Goal: Check status

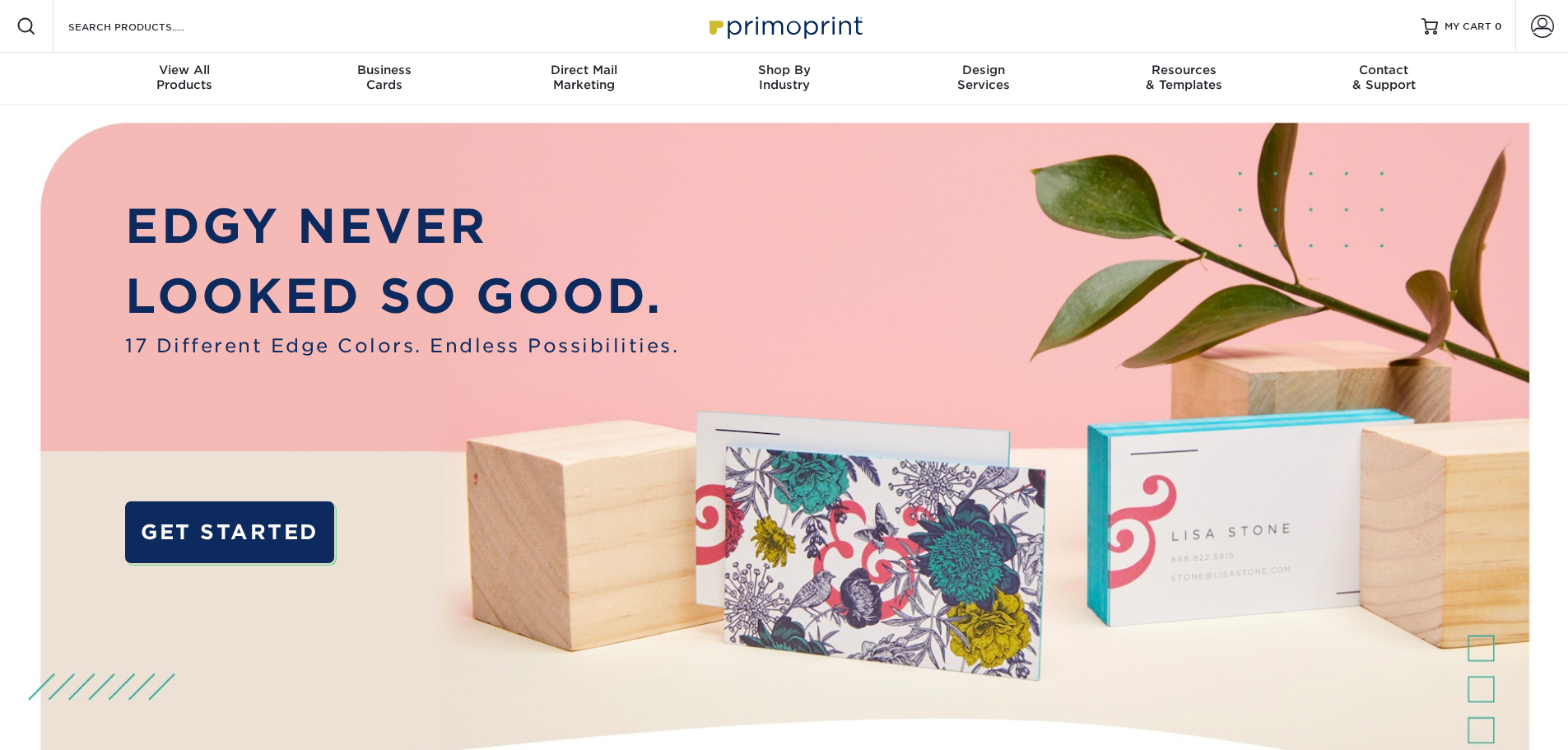
type input "[EMAIL_ADDRESS][DOMAIN_NAME]"
click at [1533, 34] on span at bounding box center [1543, 26] width 23 height 23
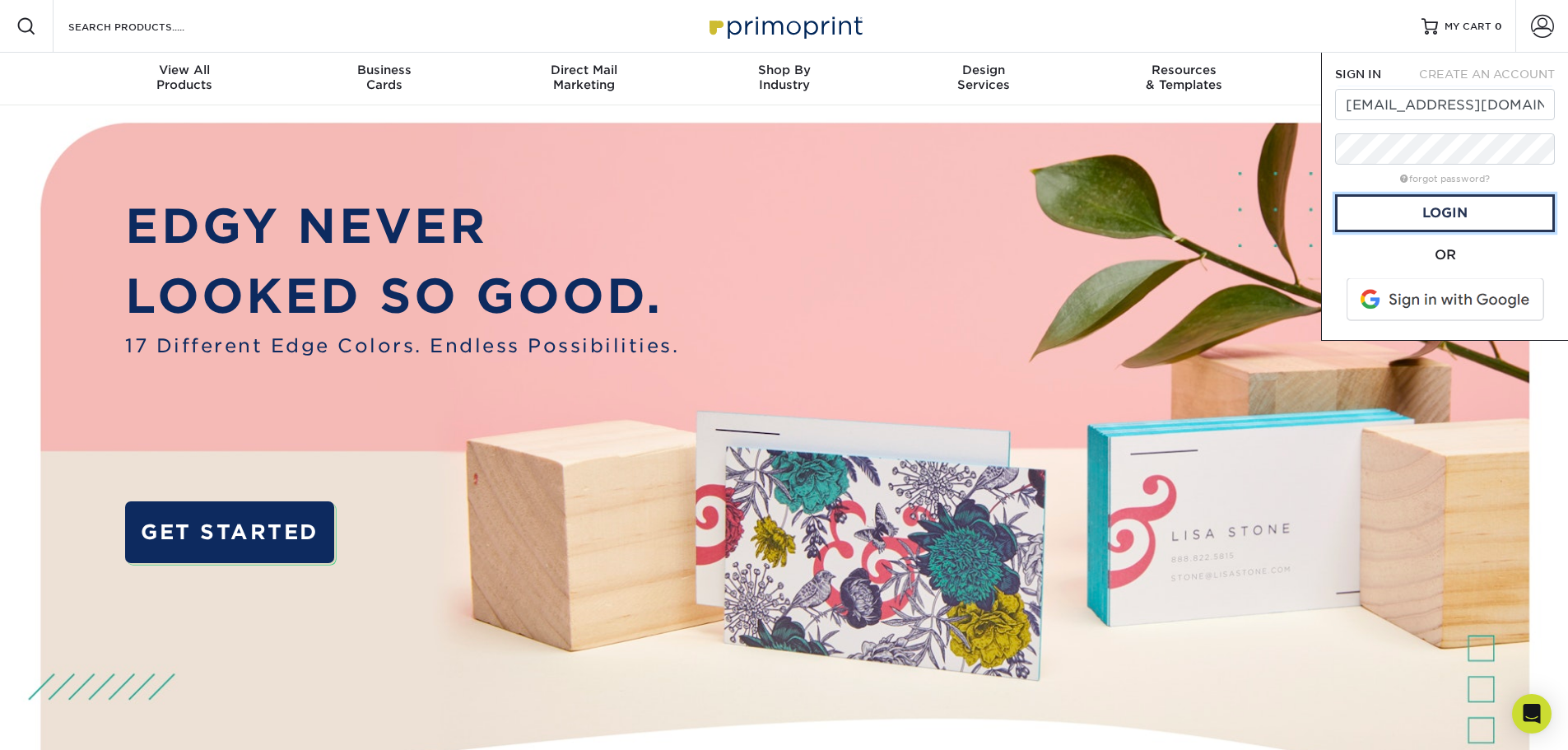
click at [1441, 219] on link "Login" at bounding box center [1444, 213] width 220 height 38
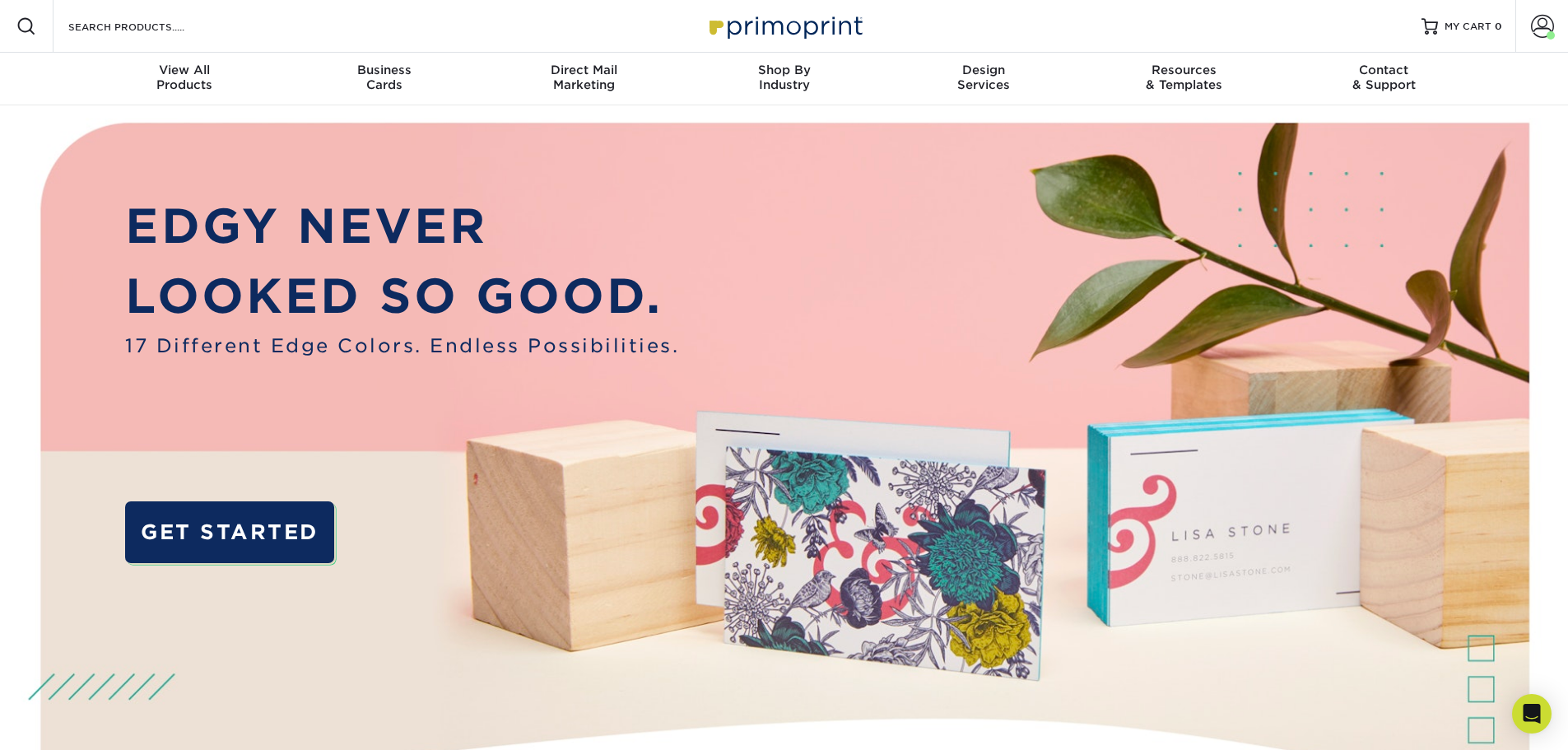
click at [1545, 28] on span at bounding box center [1543, 26] width 23 height 23
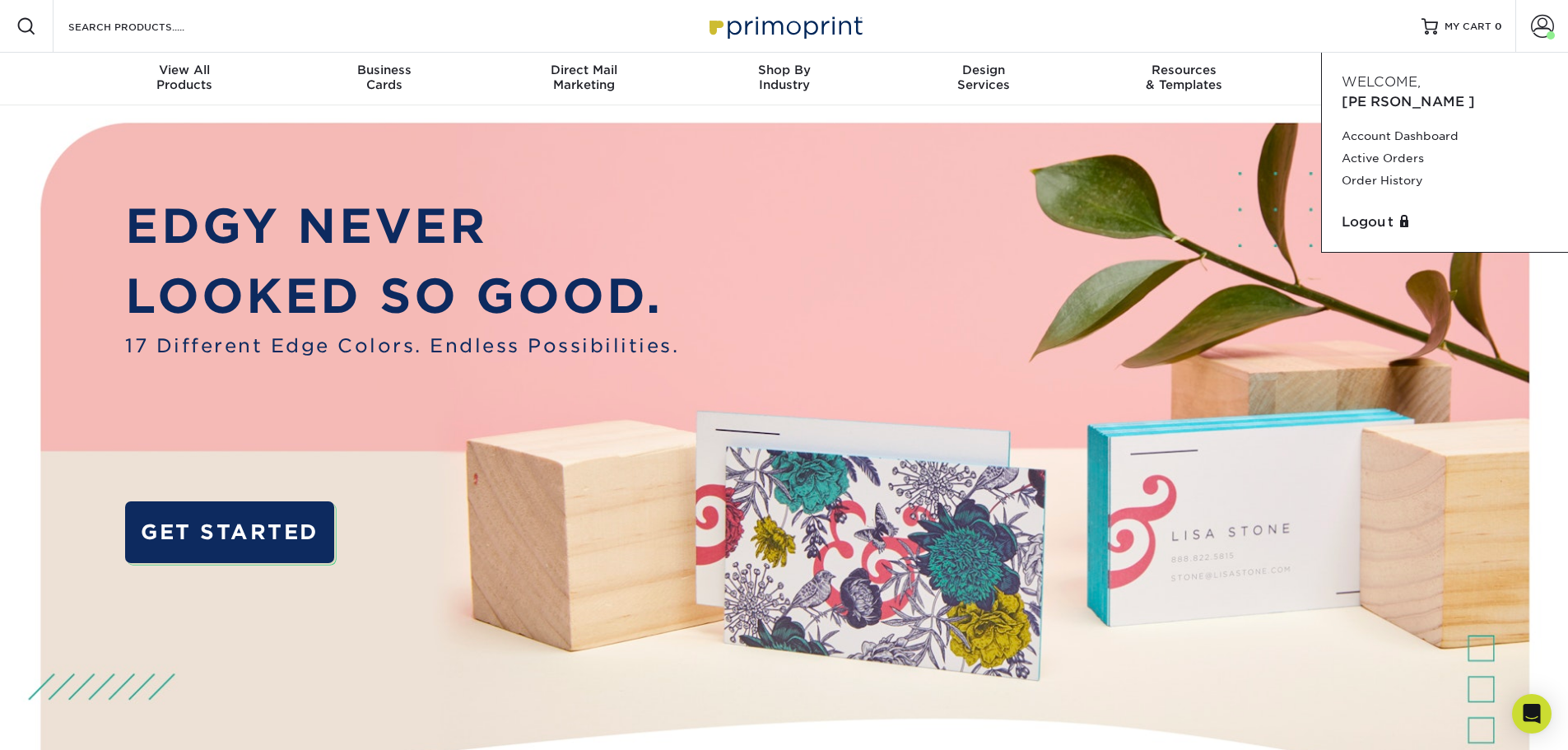
click at [1377, 170] on link "Order History" at bounding box center [1445, 181] width 207 height 22
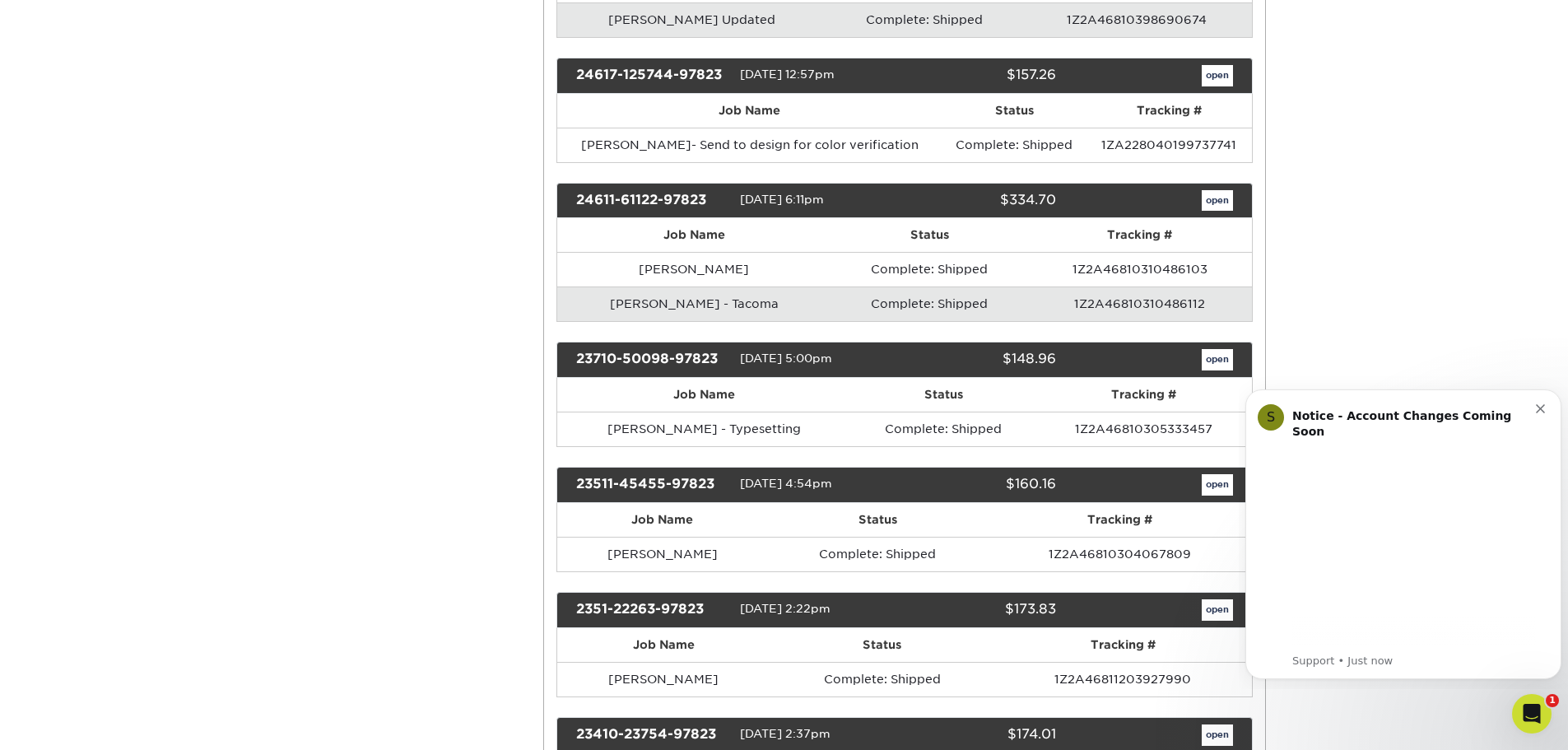
scroll to position [658, 0]
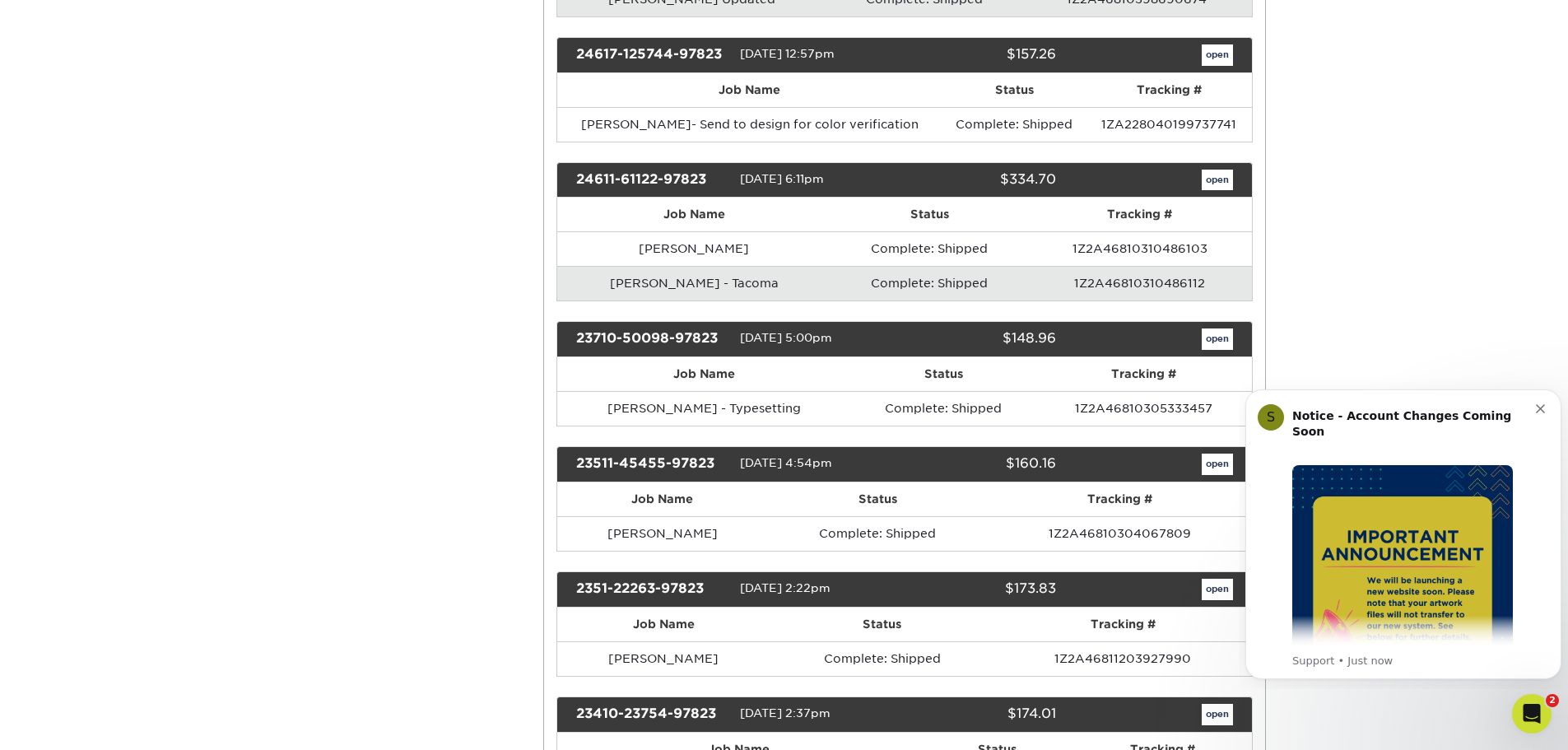
click at [1546, 408] on button "Dismiss notification" at bounding box center [1542, 406] width 13 height 13
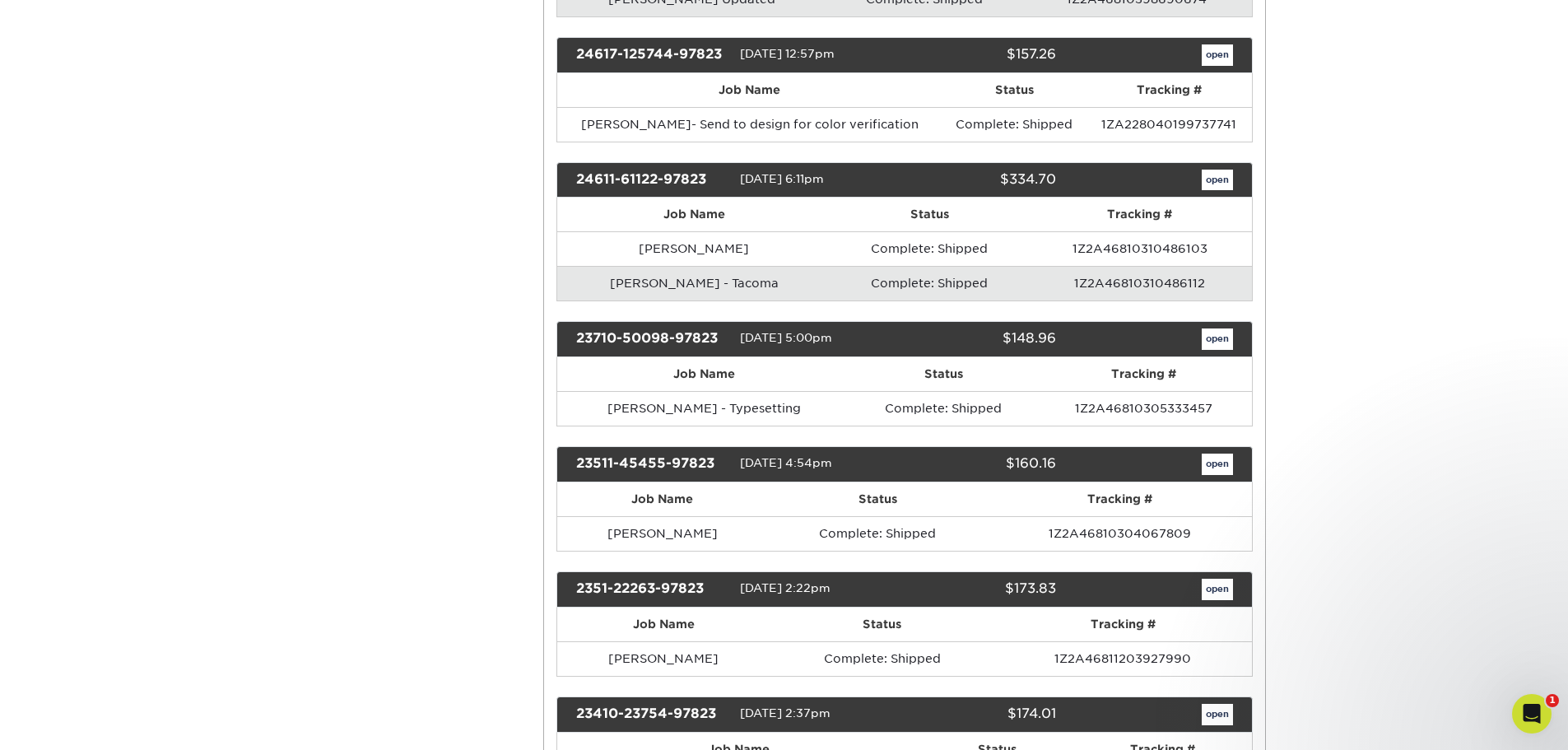
click at [1217, 338] on link "open" at bounding box center [1217, 339] width 31 height 21
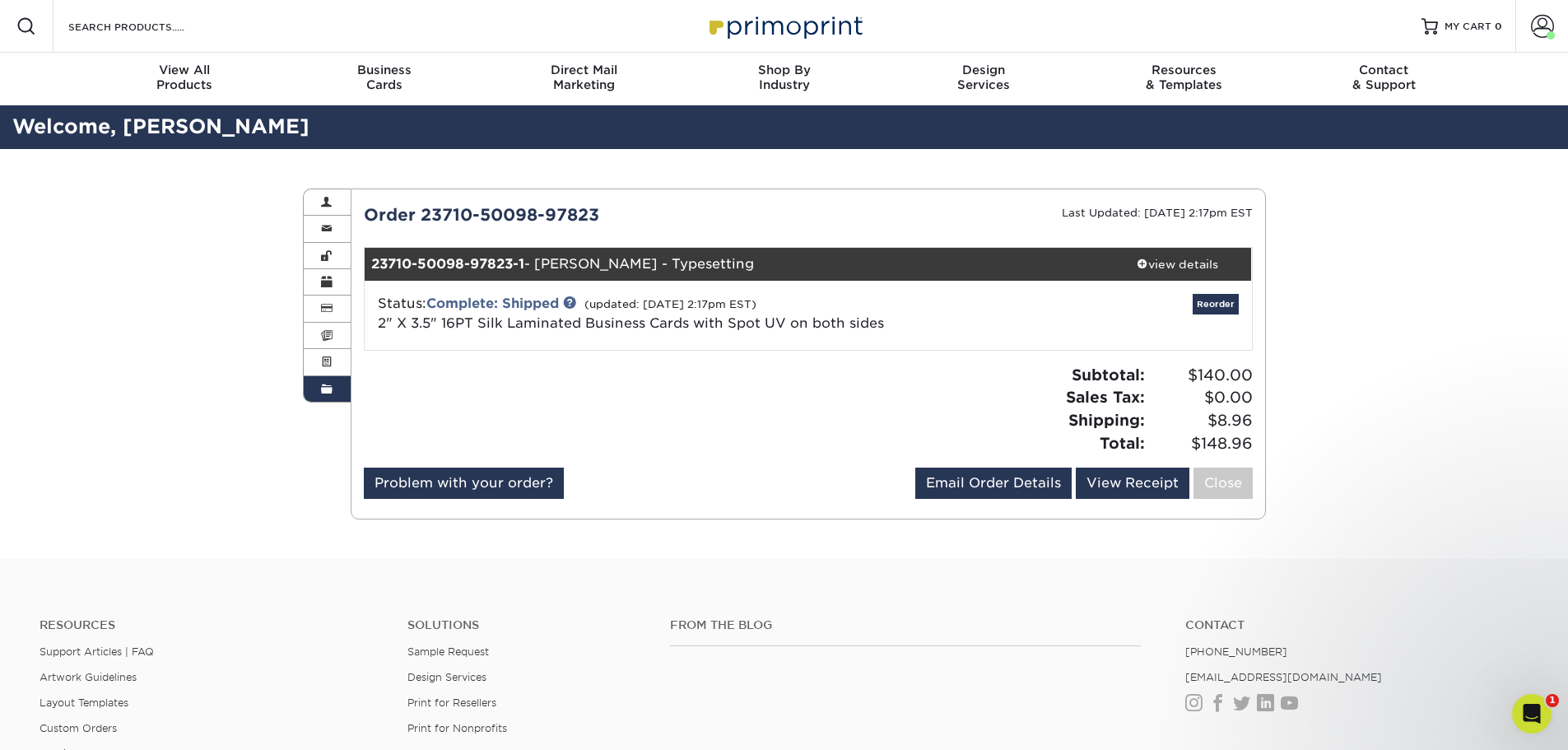
click at [542, 319] on link "2" X 3.5" 16PT Silk Laminated Business Cards with Spot UV on both sides" at bounding box center [631, 323] width 506 height 16
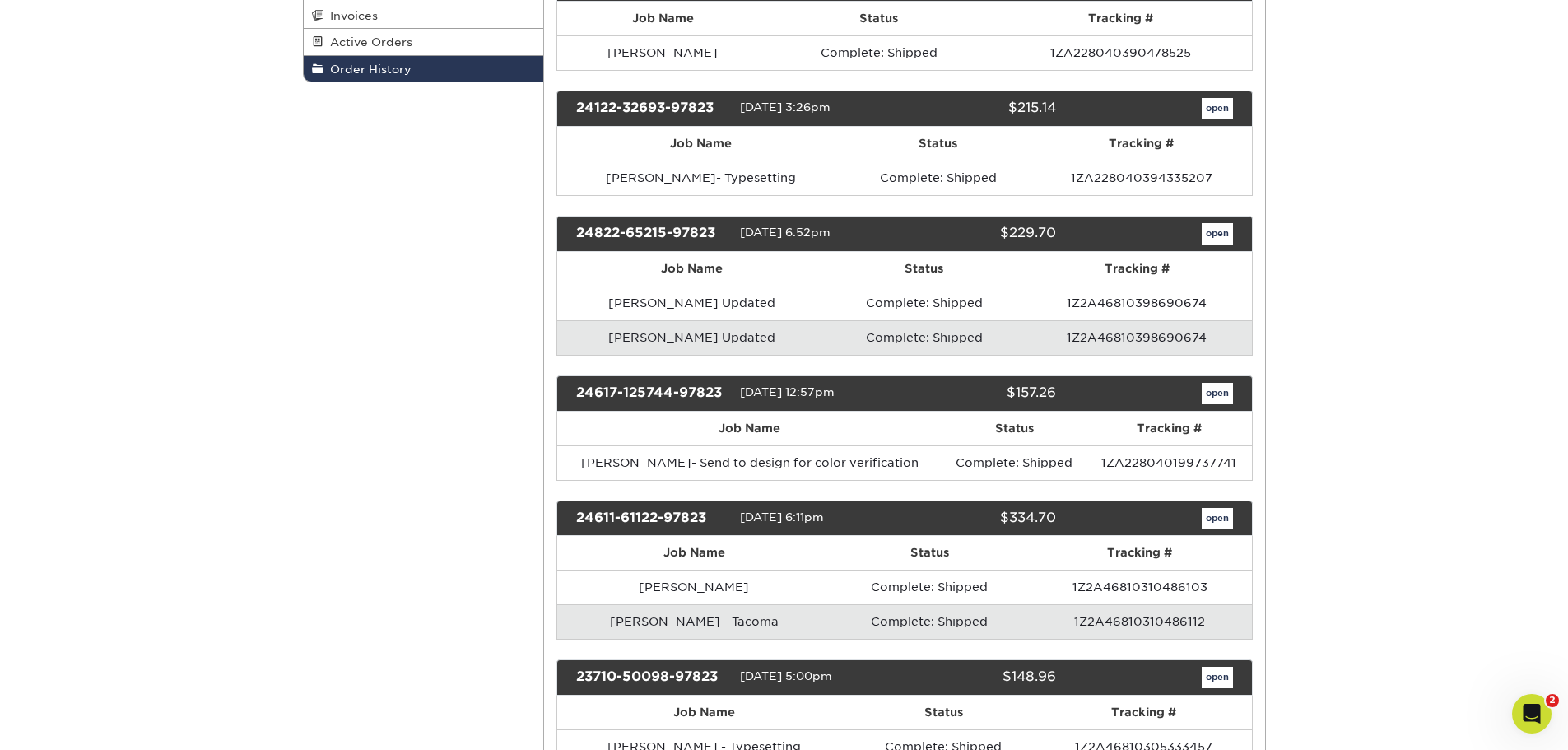
scroll to position [494, 0]
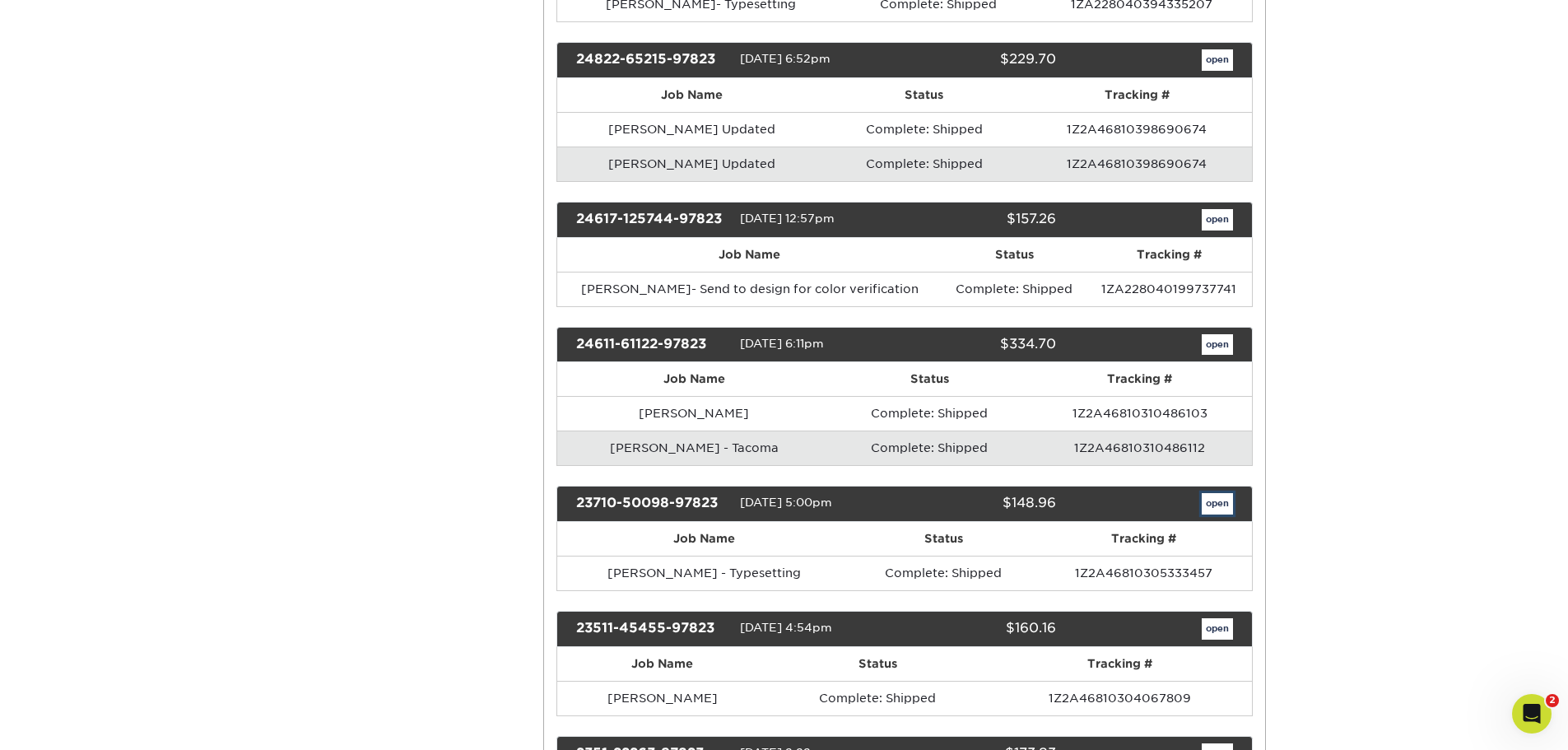
click at [1212, 494] on link "open" at bounding box center [1217, 504] width 31 height 21
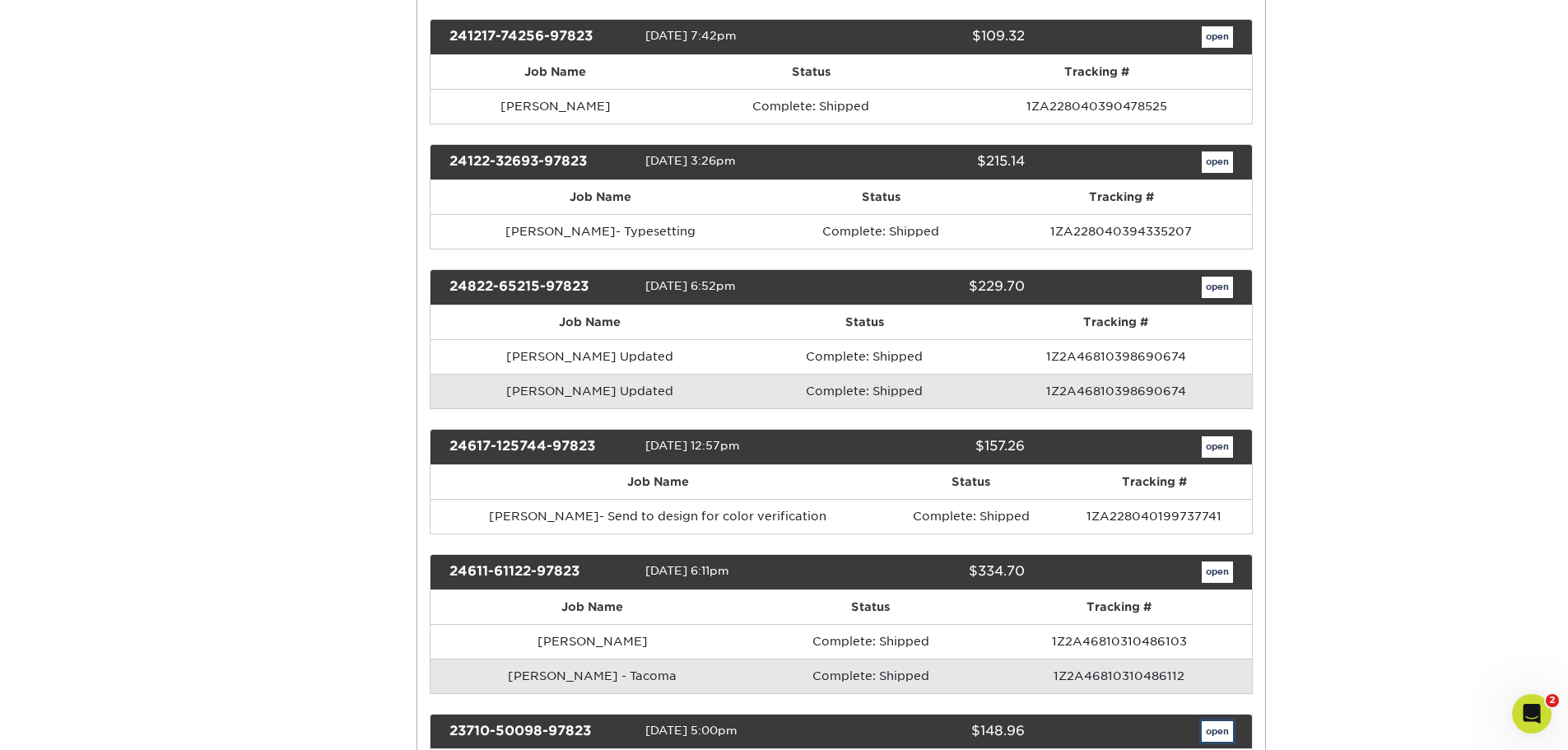
scroll to position [0, 0]
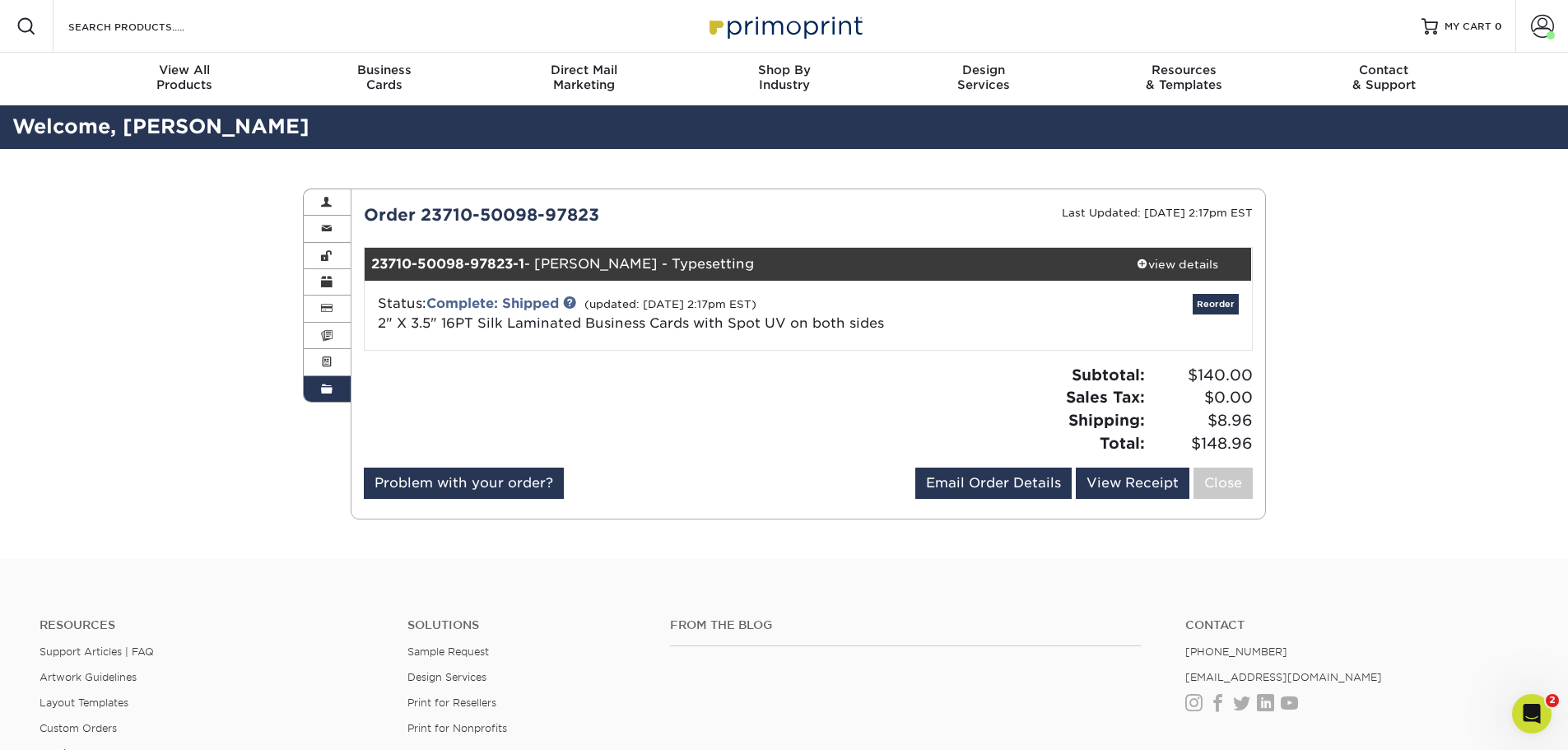
click at [1162, 261] on div "view details" at bounding box center [1177, 264] width 148 height 17
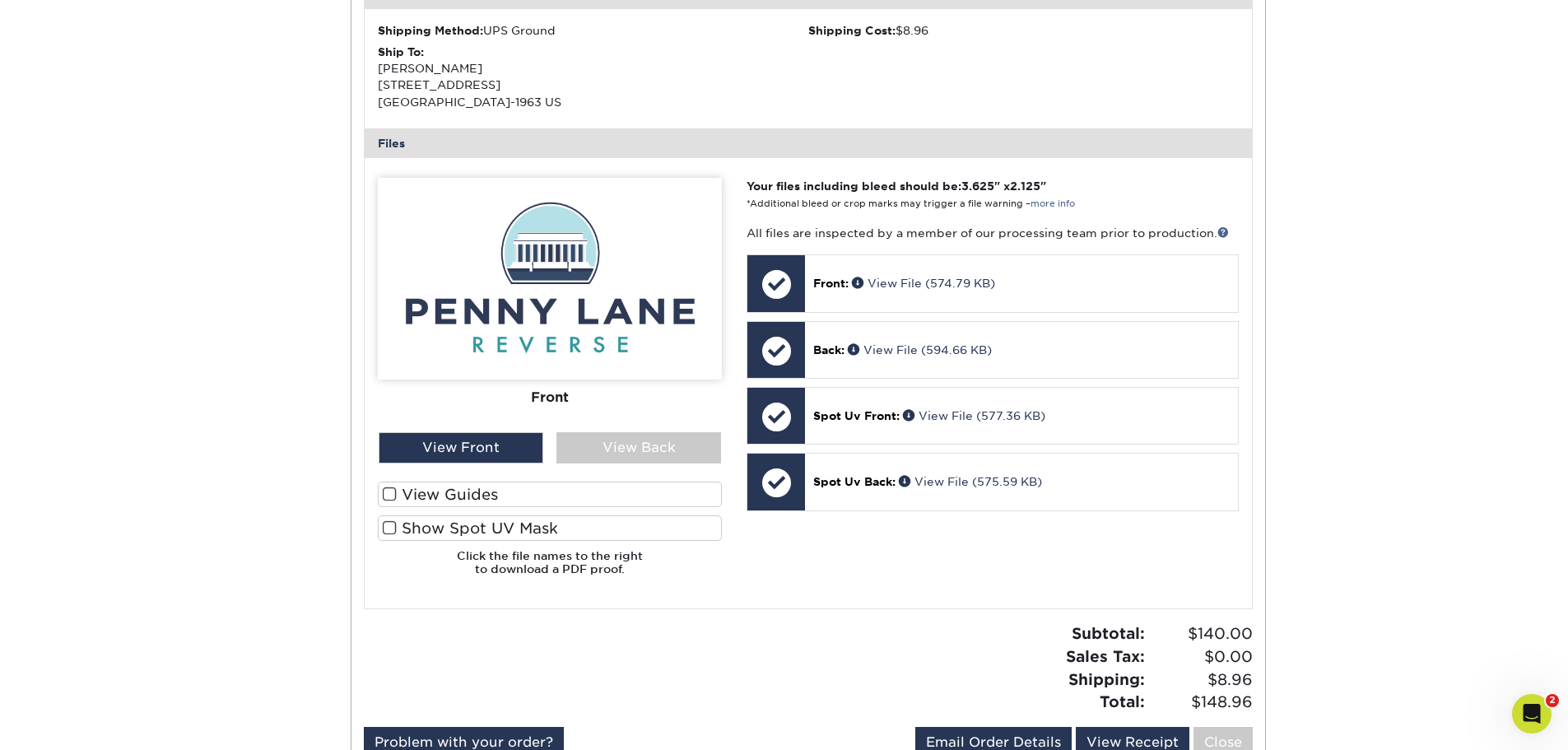
scroll to position [494, 0]
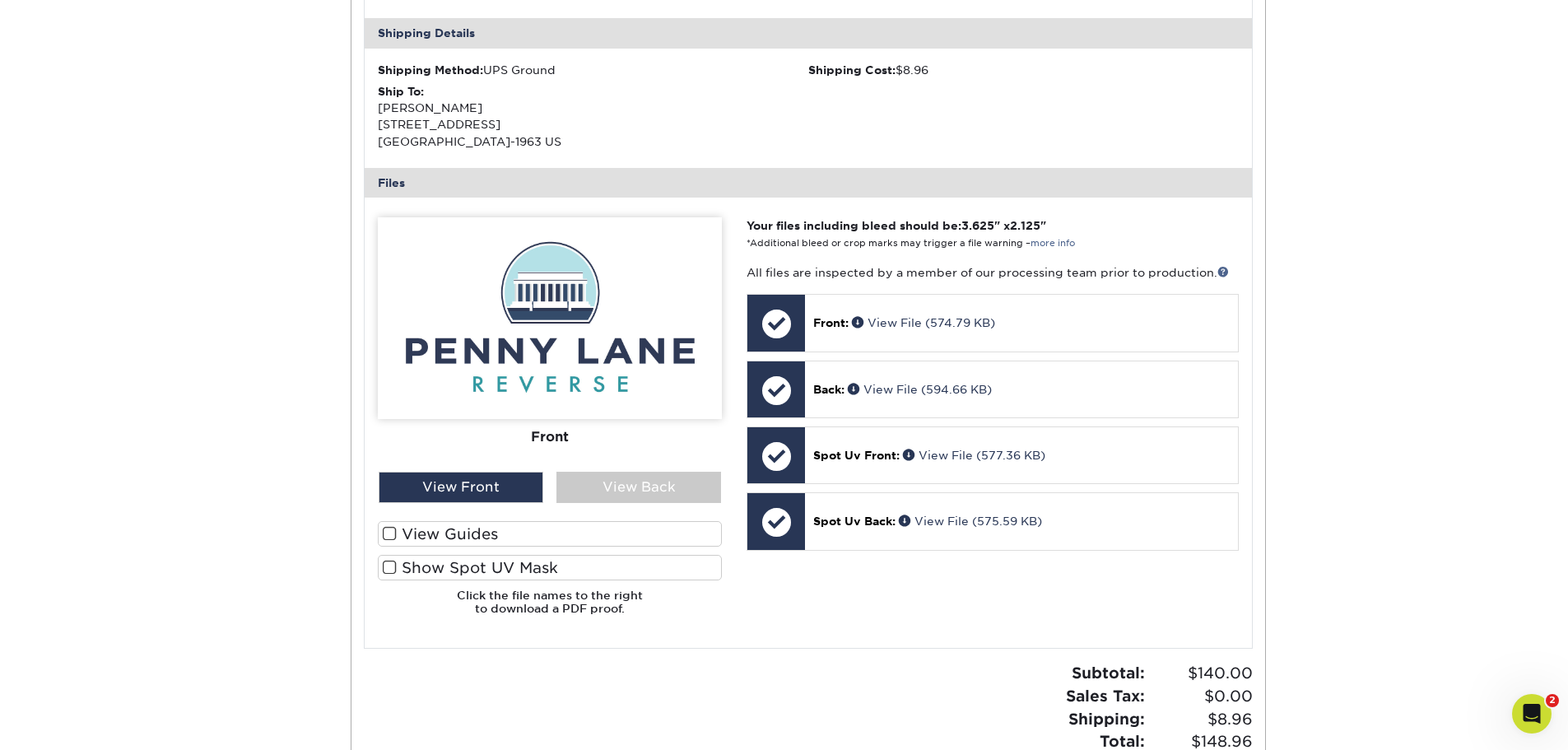
click at [595, 496] on div "View Back" at bounding box center [639, 487] width 165 height 31
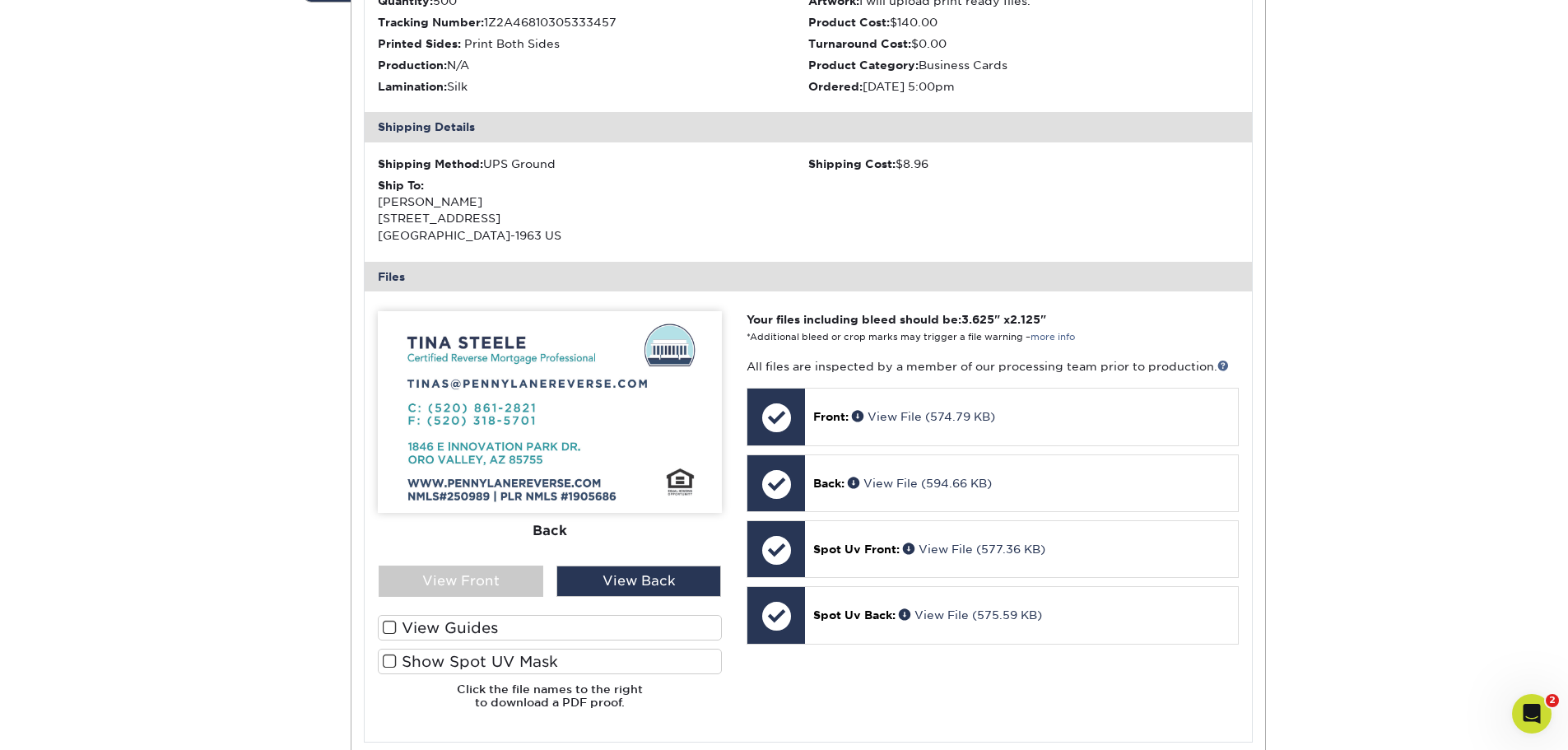
scroll to position [247, 0]
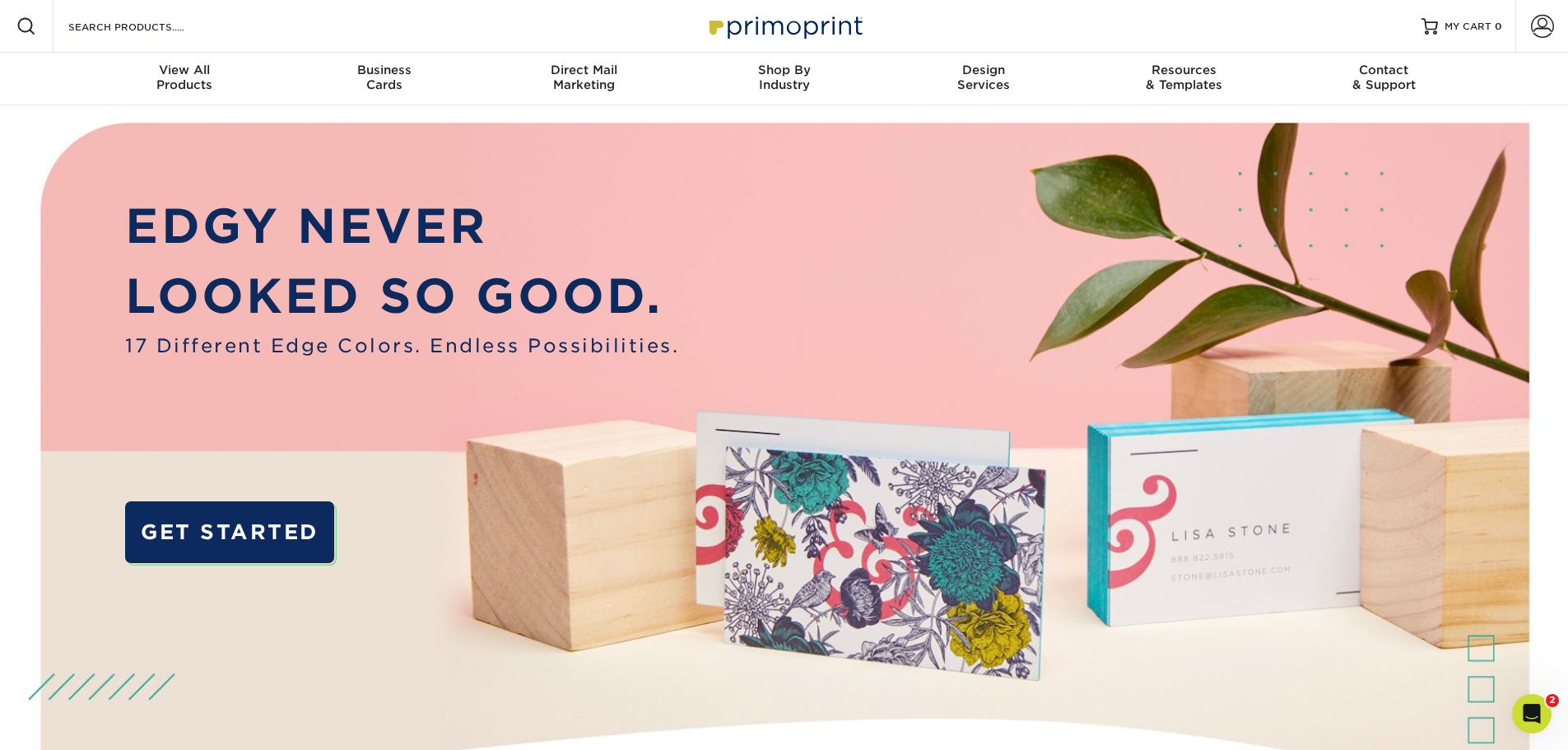
click at [171, 133] on img at bounding box center [784, 493] width 1552 height 776
